Goal: Task Accomplishment & Management: Manage account settings

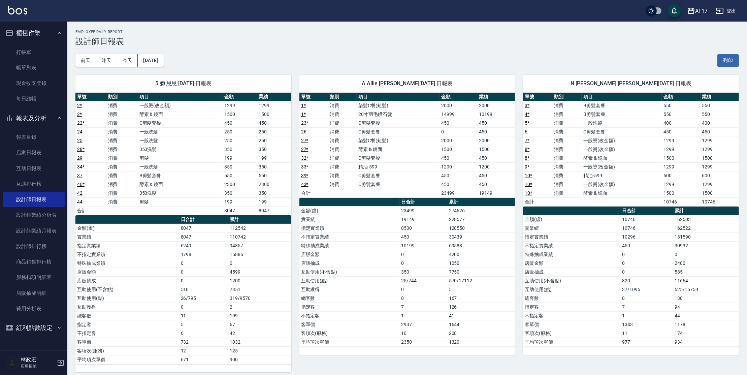
click at [731, 10] on button "登出" at bounding box center [726, 11] width 26 height 12
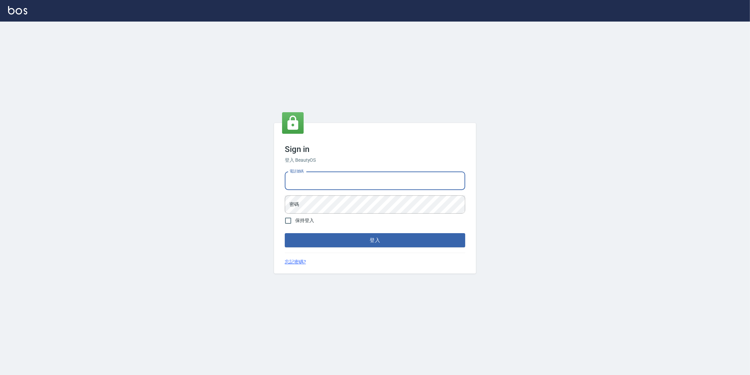
type input "0963199014"
click at [367, 240] on button "登入" at bounding box center [375, 240] width 181 height 14
click at [285, 233] on button "登入" at bounding box center [375, 240] width 181 height 14
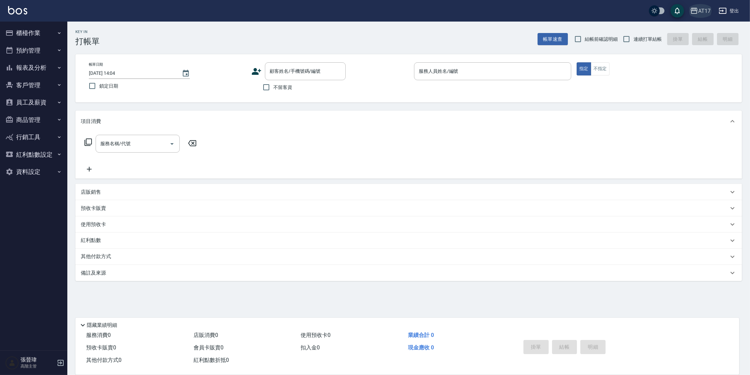
click at [697, 14] on button "AT17" at bounding box center [701, 11] width 26 height 14
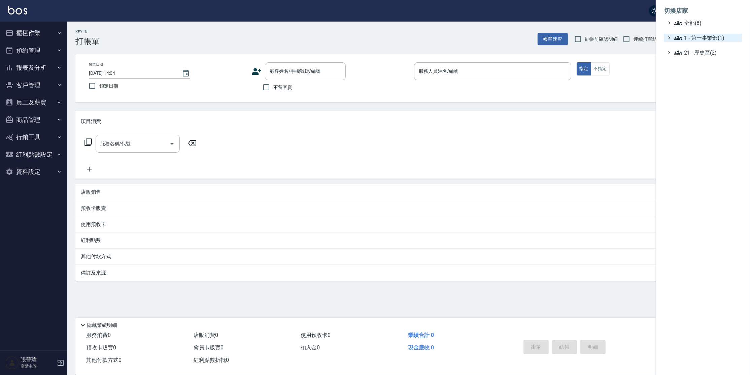
click at [704, 40] on span "1 - 第一事業部(1)" at bounding box center [707, 38] width 65 height 8
click at [704, 46] on span "1.08 - 張晉瑋(6)" at bounding box center [710, 46] width 58 height 8
click at [702, 104] on span "上越鉑客" at bounding box center [712, 103] width 56 height 8
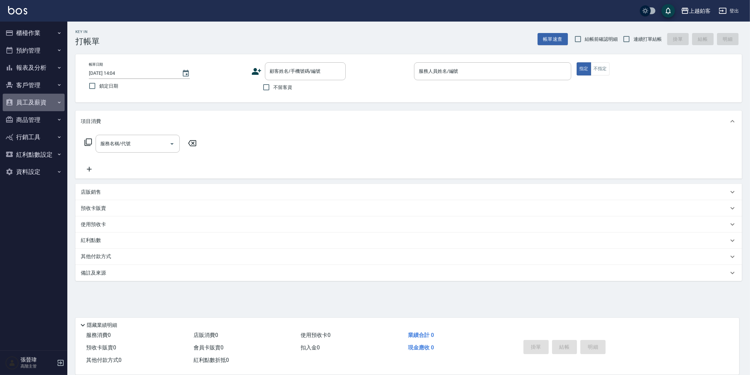
click at [39, 101] on button "員工及薪資" at bounding box center [34, 103] width 62 height 18
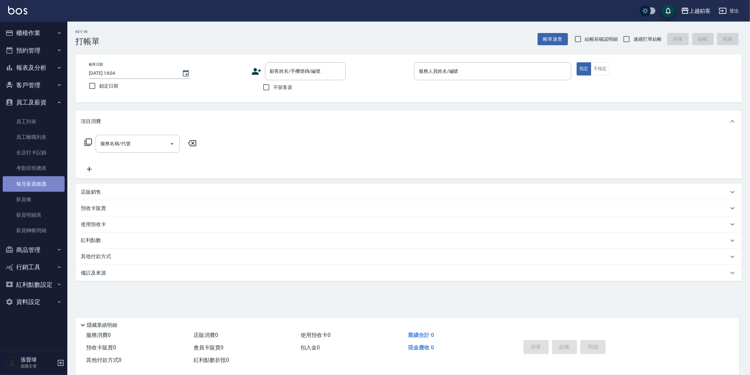
click at [47, 187] on link "每月薪資維護" at bounding box center [34, 183] width 62 height 15
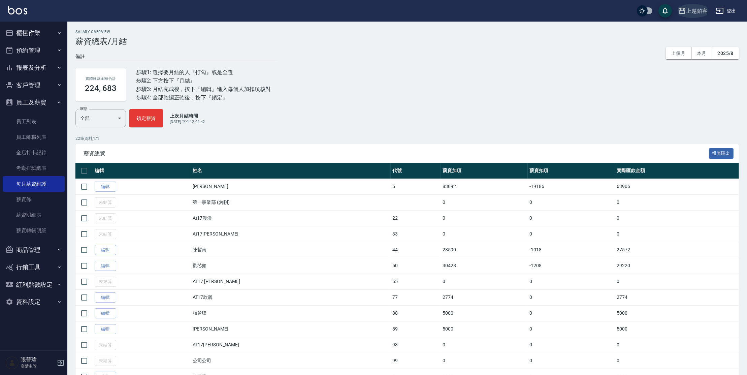
click at [696, 9] on div "上越鉑客" at bounding box center [697, 11] width 22 height 8
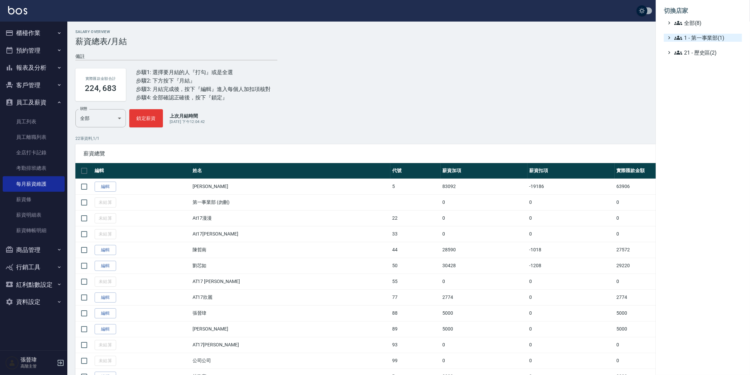
click at [696, 40] on span "1 - 第一事業部(1)" at bounding box center [707, 38] width 65 height 8
click at [695, 42] on span "1.08 - 張晉瑋(6)" at bounding box center [710, 46] width 58 height 8
click at [698, 82] on span "上越LOOK" at bounding box center [712, 84] width 56 height 8
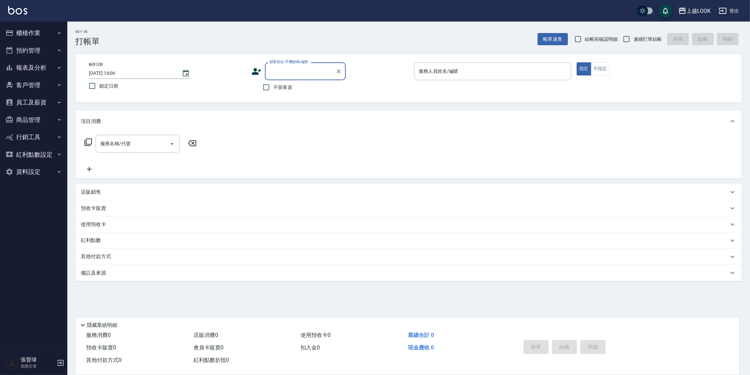
click at [36, 104] on button "員工及薪資" at bounding box center [34, 103] width 62 height 18
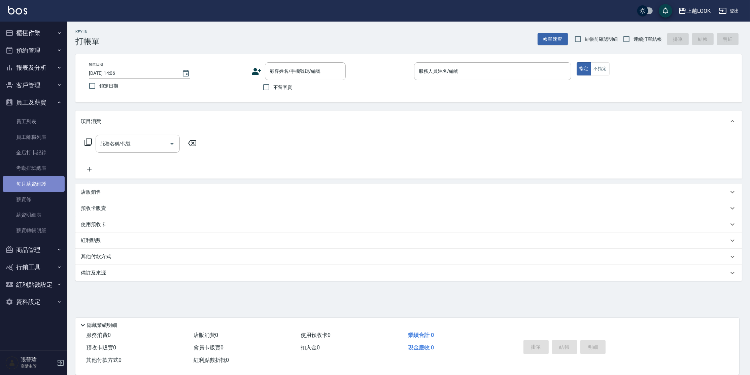
click at [47, 187] on link "每月薪資維護" at bounding box center [34, 183] width 62 height 15
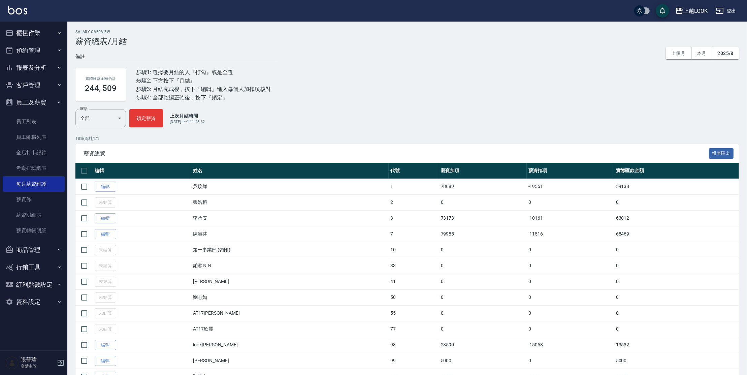
click at [688, 6] on button "上越LOOK" at bounding box center [692, 11] width 38 height 14
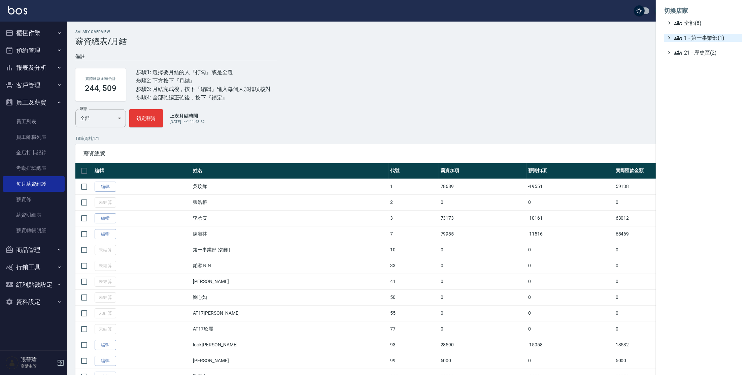
click at [693, 39] on span "1 - 第一事業部(1)" at bounding box center [707, 38] width 65 height 8
click at [694, 46] on span "1.08 - 張晉瑋(6)" at bounding box center [710, 46] width 58 height 8
click at [695, 75] on span "PS40" at bounding box center [712, 74] width 56 height 8
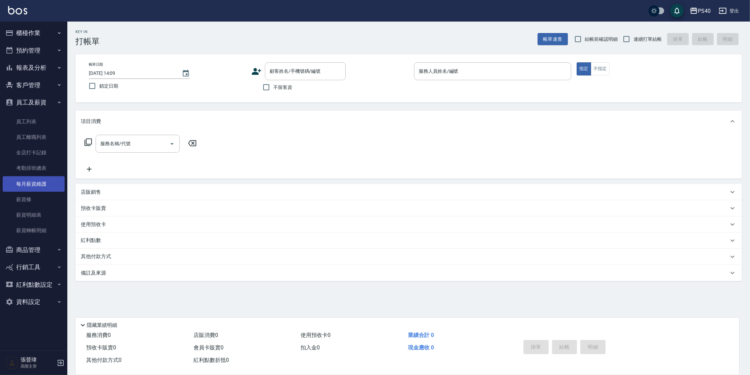
click at [33, 187] on link "每月薪資維護" at bounding box center [34, 183] width 62 height 15
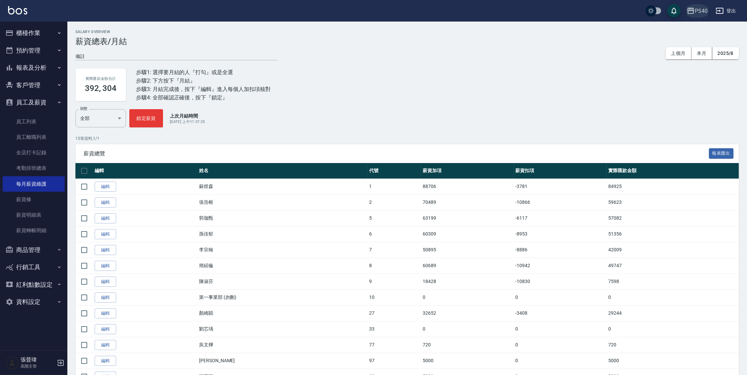
click at [696, 15] on button "PS40" at bounding box center [697, 11] width 26 height 14
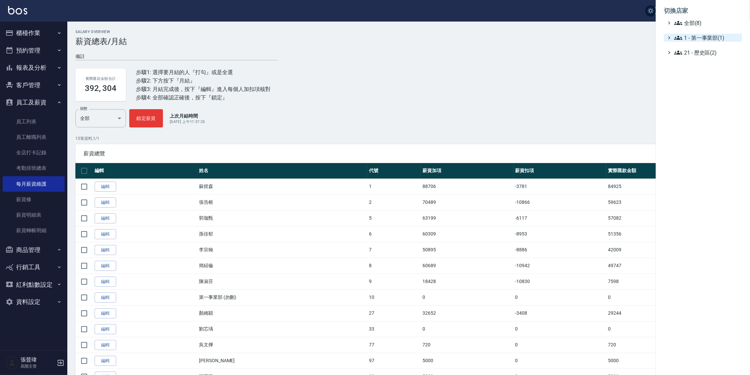
click at [706, 41] on span "1 - 第一事業部(1)" at bounding box center [707, 38] width 65 height 8
click at [701, 45] on span "1.08 - 張晉瑋(6)" at bounding box center [710, 46] width 58 height 8
click at [700, 63] on span "AT17" at bounding box center [712, 64] width 56 height 8
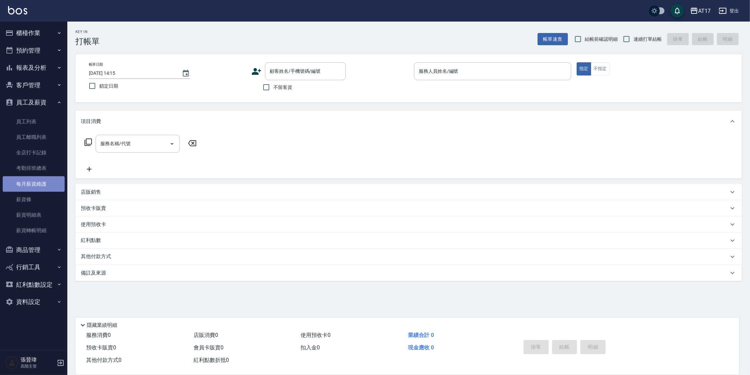
click at [33, 182] on link "每月薪資維護" at bounding box center [34, 183] width 62 height 15
